Goal: Task Accomplishment & Management: Manage account settings

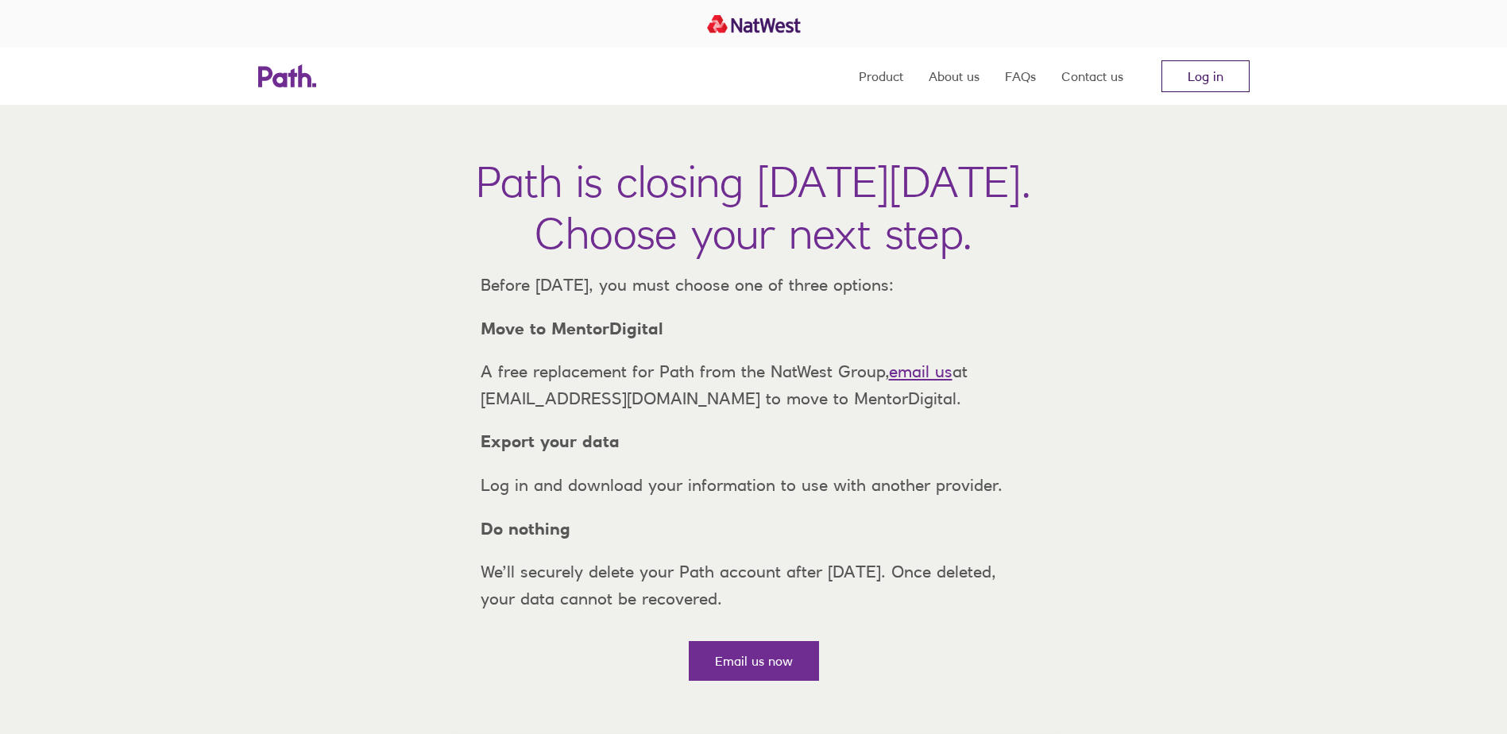
click at [1183, 64] on link "Log in" at bounding box center [1206, 76] width 88 height 32
click at [1201, 72] on link "Log in" at bounding box center [1206, 76] width 88 height 32
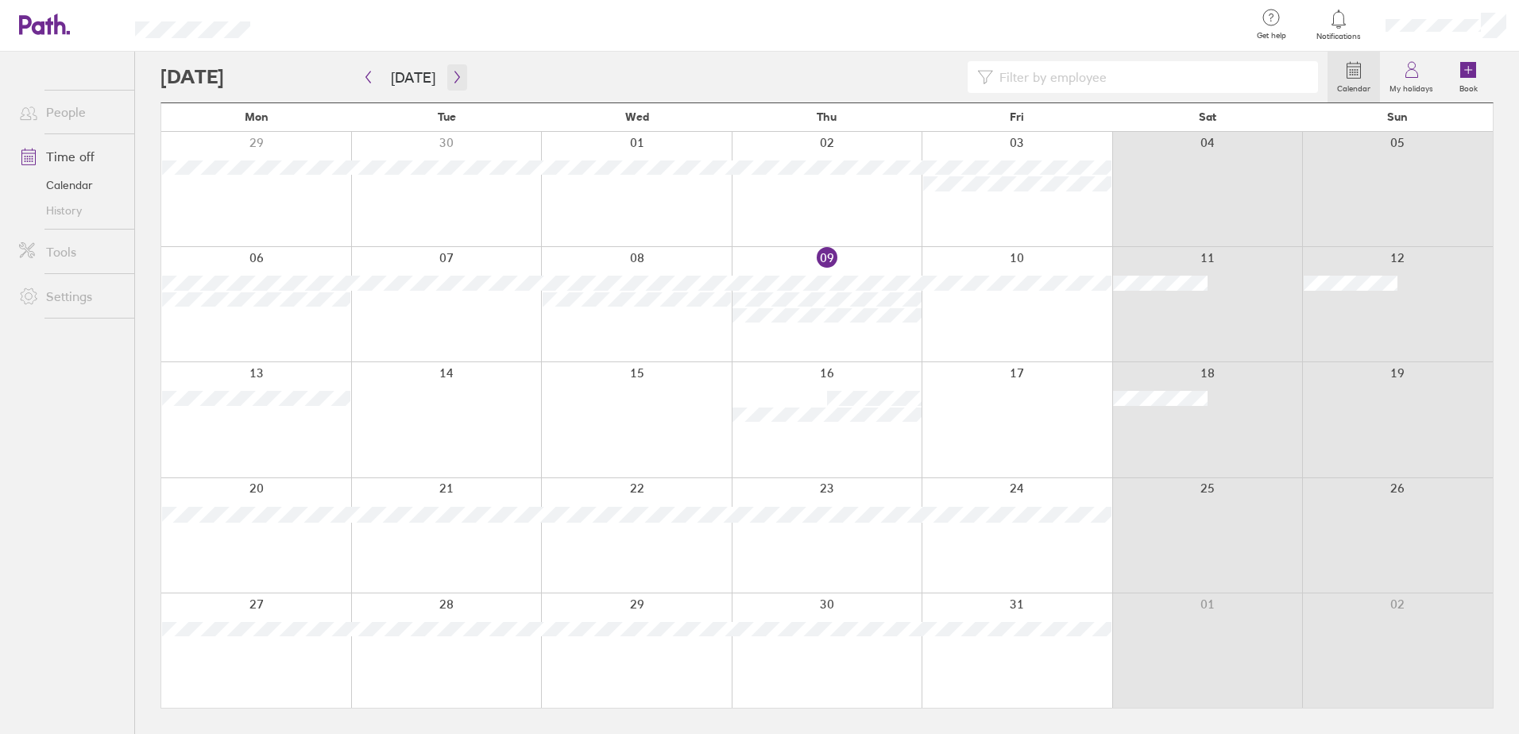
click at [451, 74] on icon "button" at bounding box center [457, 77] width 12 height 13
click at [365, 78] on icon "button" at bounding box center [368, 77] width 12 height 13
